Goal: Task Accomplishment & Management: Manage account settings

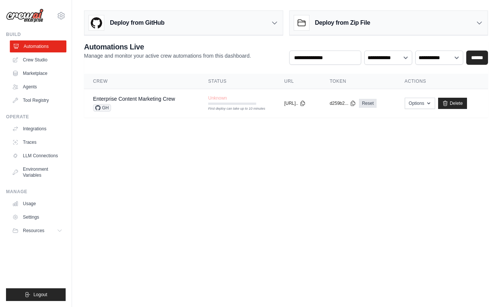
click at [31, 44] on link "Automations" at bounding box center [38, 46] width 57 height 12
click at [37, 88] on link "Agents" at bounding box center [38, 87] width 57 height 12
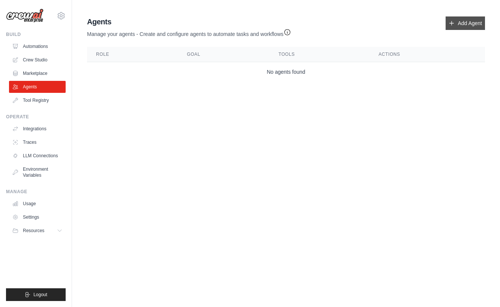
click at [461, 30] on link "Add Agent" at bounding box center [464, 22] width 39 height 13
click at [458, 24] on link "Add Agent" at bounding box center [464, 22] width 39 height 13
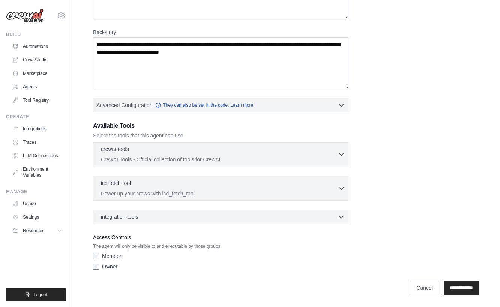
scroll to position [95, 0]
click at [270, 154] on div "crewai-tools 0 selected CrewAI Tools - Official collection of tools for CrewAI" at bounding box center [219, 154] width 237 height 18
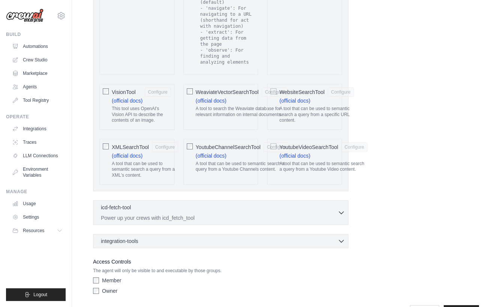
scroll to position [1592, 0]
click at [144, 238] on div "integration-tools 0 selected" at bounding box center [223, 241] width 244 height 7
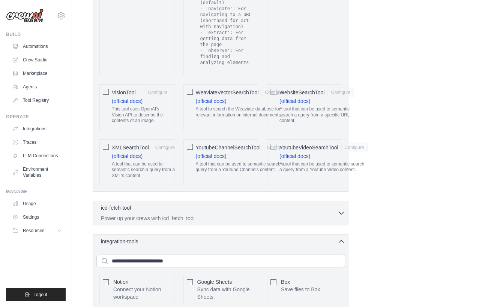
click at [36, 128] on link "Integrations" at bounding box center [38, 129] width 57 height 12
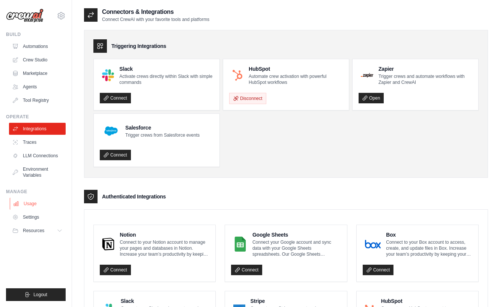
click at [35, 203] on link "Usage" at bounding box center [38, 204] width 57 height 12
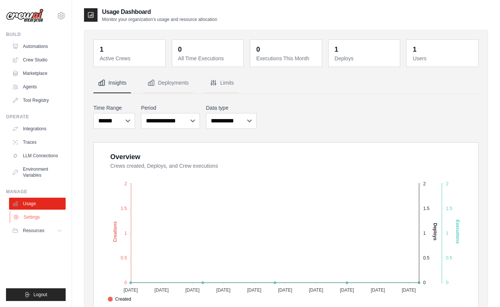
click at [40, 219] on link "Settings" at bounding box center [38, 217] width 57 height 12
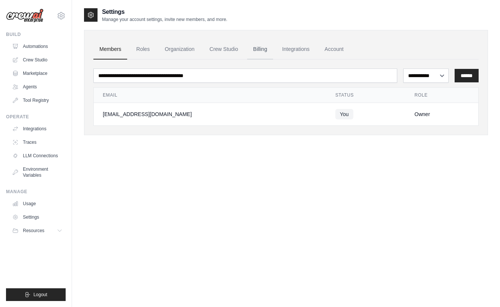
click at [250, 49] on link "Billing" at bounding box center [260, 49] width 26 height 20
